Goal: Task Accomplishment & Management: Use online tool/utility

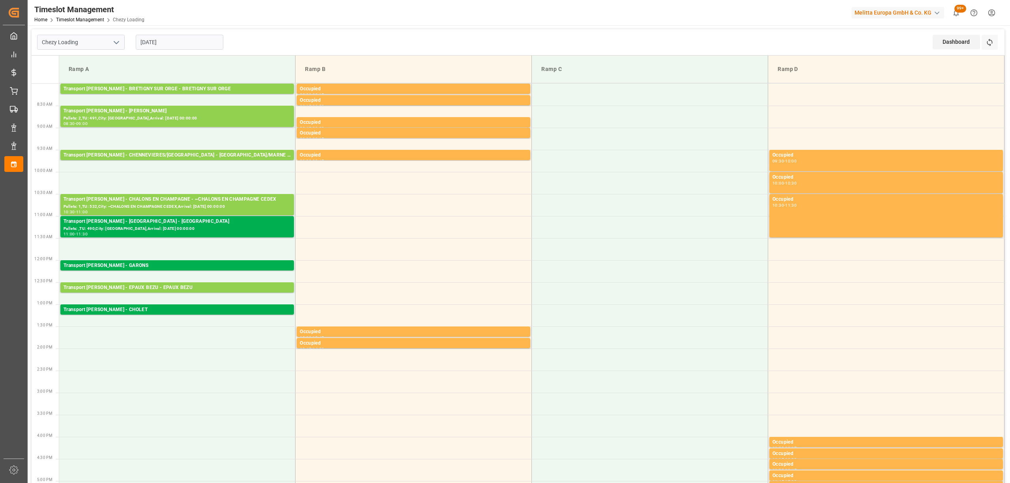
click at [999, 38] on div "Dashboard View Dashboard Refresh Time Slots" at bounding box center [968, 42] width 72 height 26
click at [994, 45] on button "Refresh Time Slots" at bounding box center [989, 42] width 16 height 15
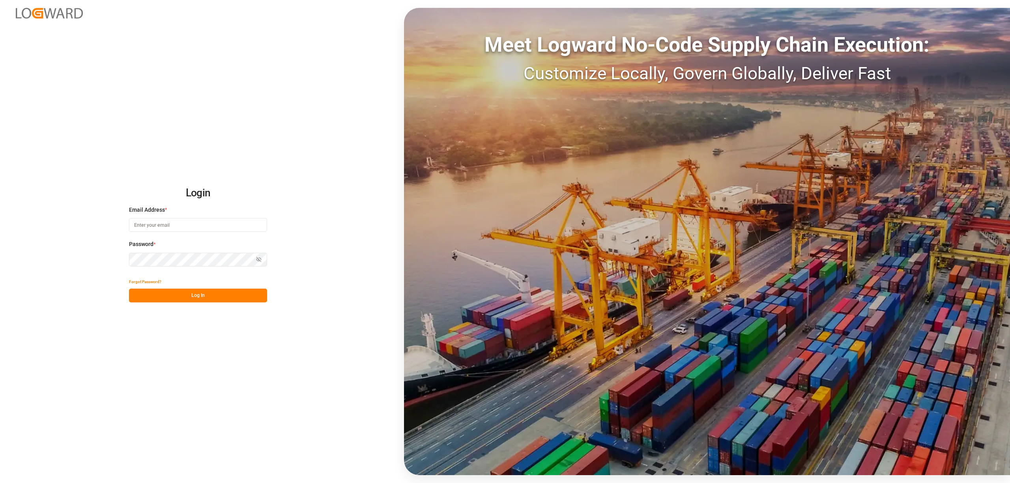
type input "[EMAIL_ADDRESS][PERSON_NAME][DOMAIN_NAME]"
click at [227, 297] on button "Log In" at bounding box center [198, 296] width 138 height 14
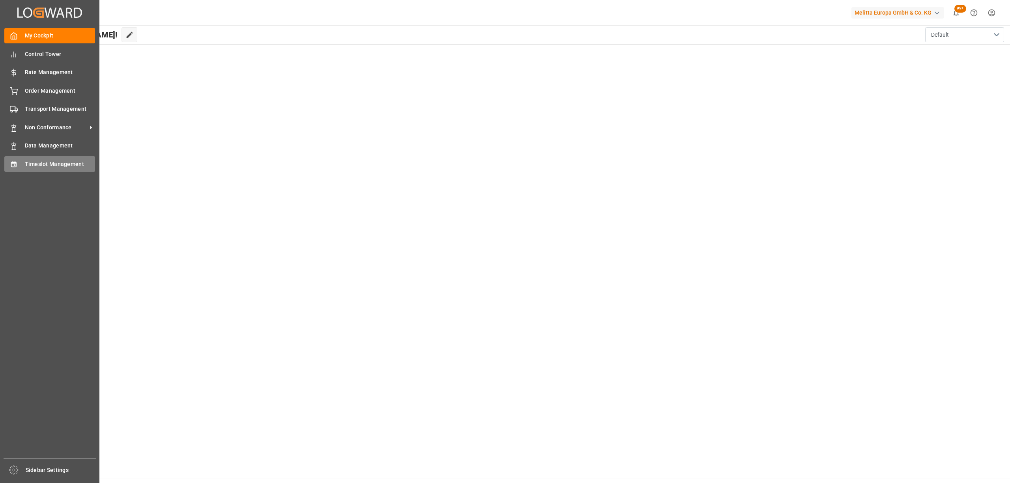
click at [53, 163] on span "Timeslot Management" at bounding box center [60, 164] width 71 height 8
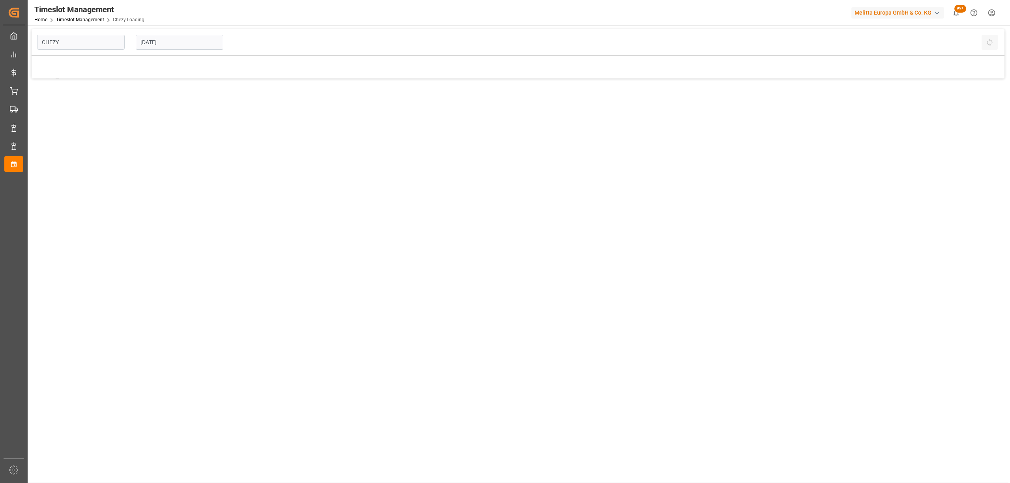
type input "Chezy Loading"
